Goal: Task Accomplishment & Management: Use online tool/utility

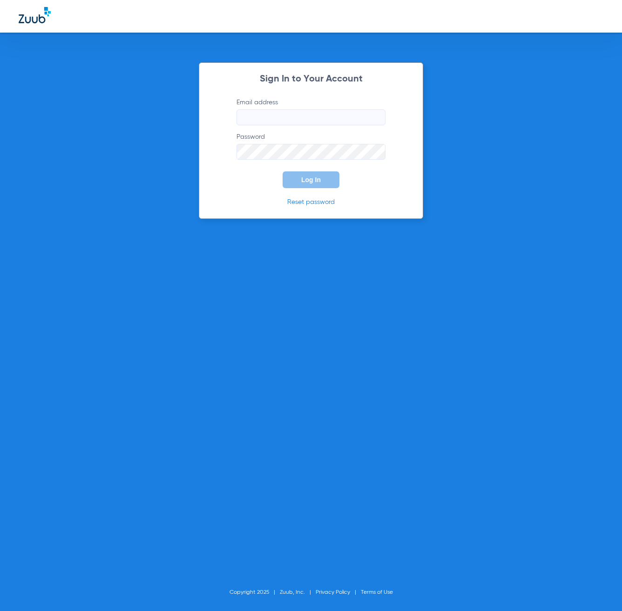
click at [296, 127] on form "Email address Password Log In" at bounding box center [311, 143] width 177 height 90
click at [305, 115] on input "Email address" at bounding box center [311, 117] width 149 height 16
type input "[EMAIL_ADDRESS][DOMAIN_NAME]"
click at [322, 177] on button "Log In" at bounding box center [311, 179] width 57 height 17
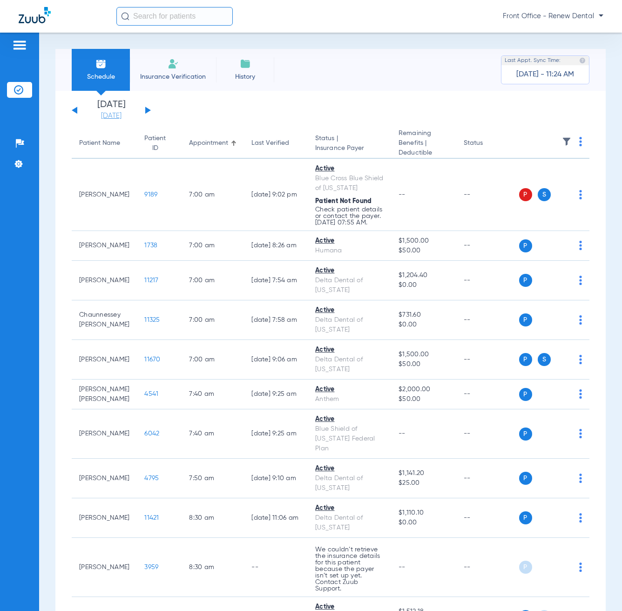
click at [111, 116] on link "[DATE]" at bounding box center [111, 115] width 56 height 9
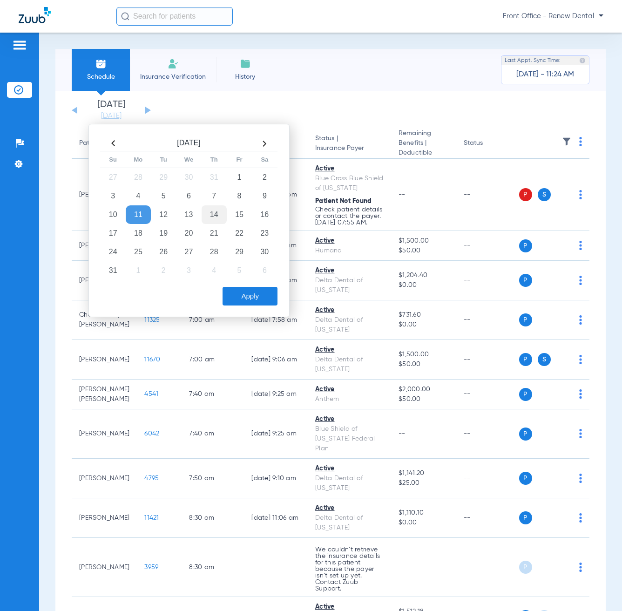
click at [220, 217] on td "14" at bounding box center [214, 214] width 25 height 19
click at [233, 291] on button "Apply" at bounding box center [250, 296] width 55 height 19
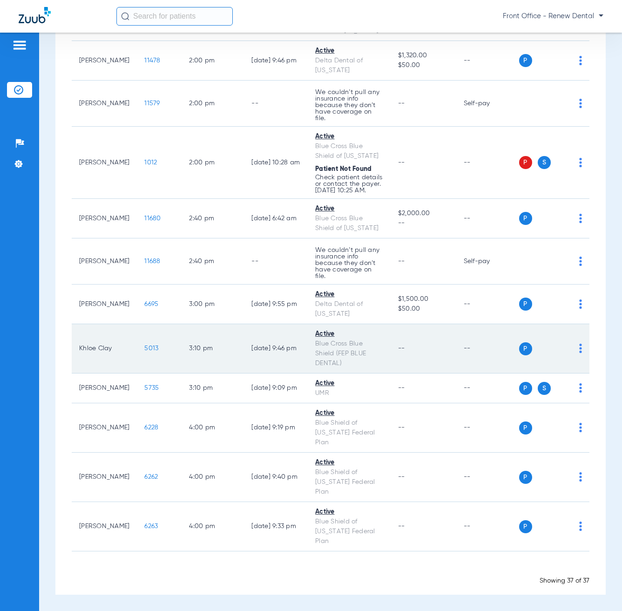
scroll to position [1223, 0]
